Goal: Information Seeking & Learning: Learn about a topic

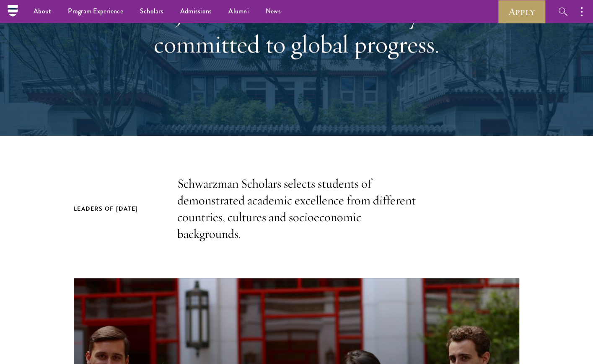
scroll to position [122, 0]
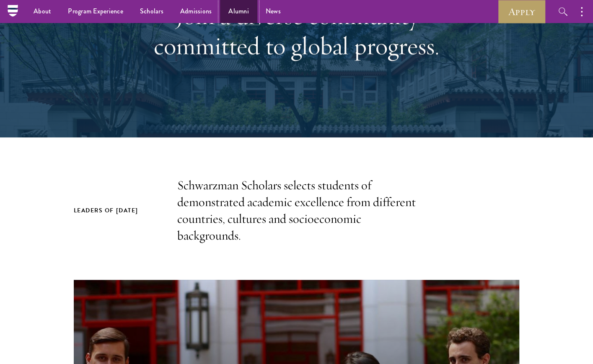
click at [241, 9] on link "Alumni" at bounding box center [238, 11] width 37 height 23
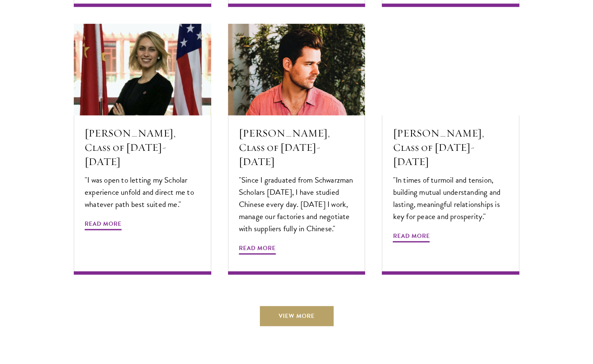
scroll to position [2824, 0]
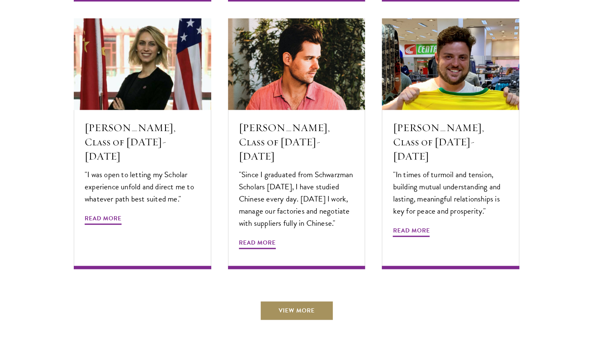
click at [307, 301] on link "View More" at bounding box center [297, 311] width 74 height 20
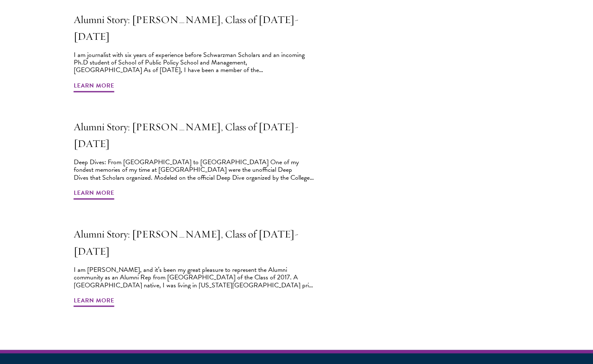
scroll to position [650, 0]
